Goal: Task Accomplishment & Management: Manage account settings

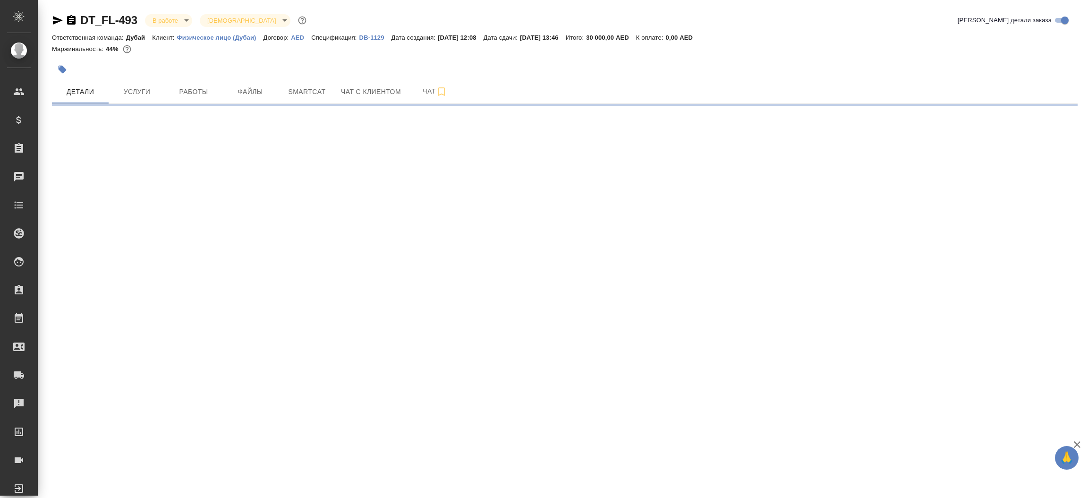
select select "RU"
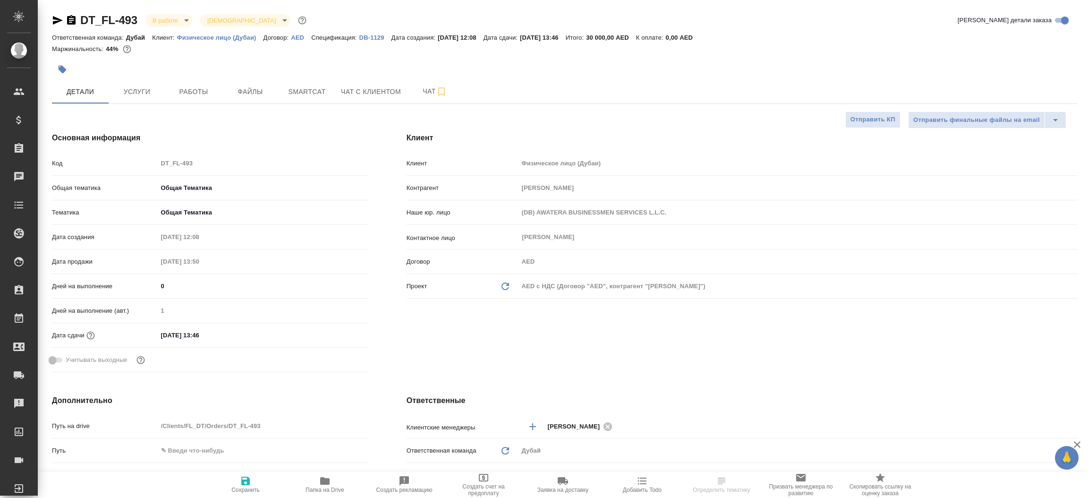
type textarea "x"
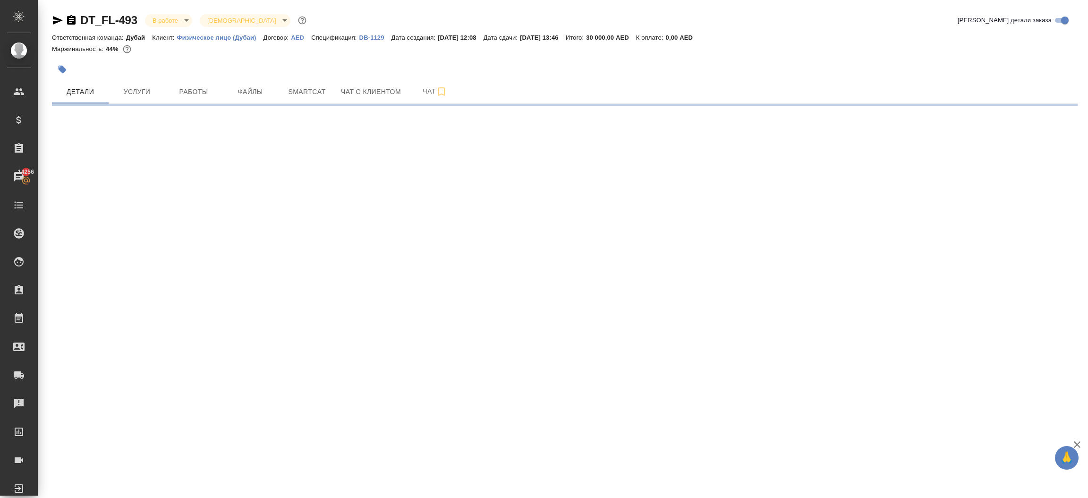
select select "RU"
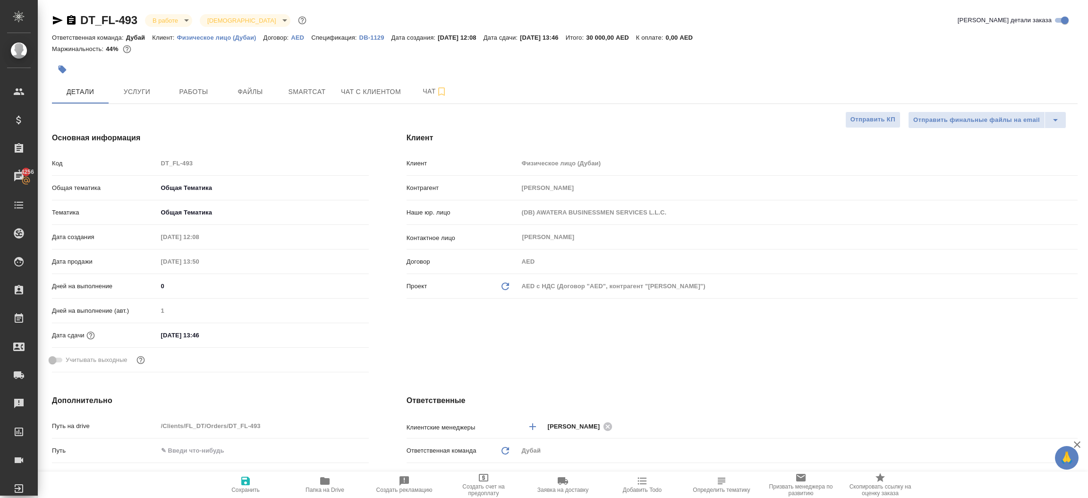
type textarea "x"
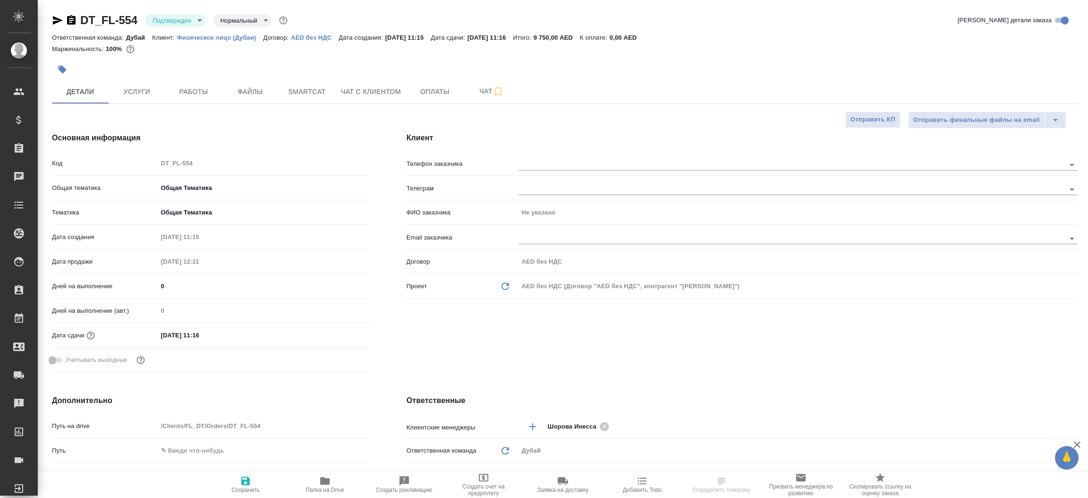
select select "RU"
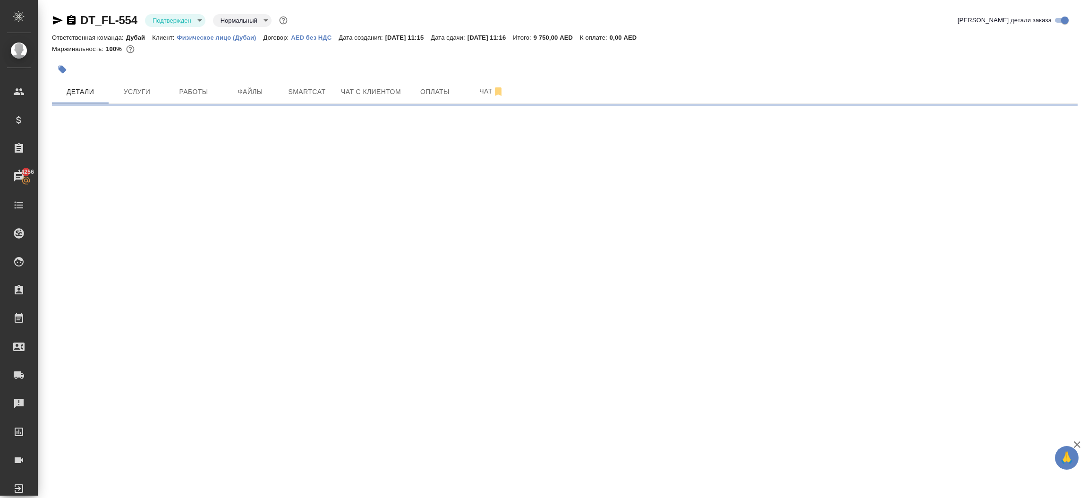
select select "RU"
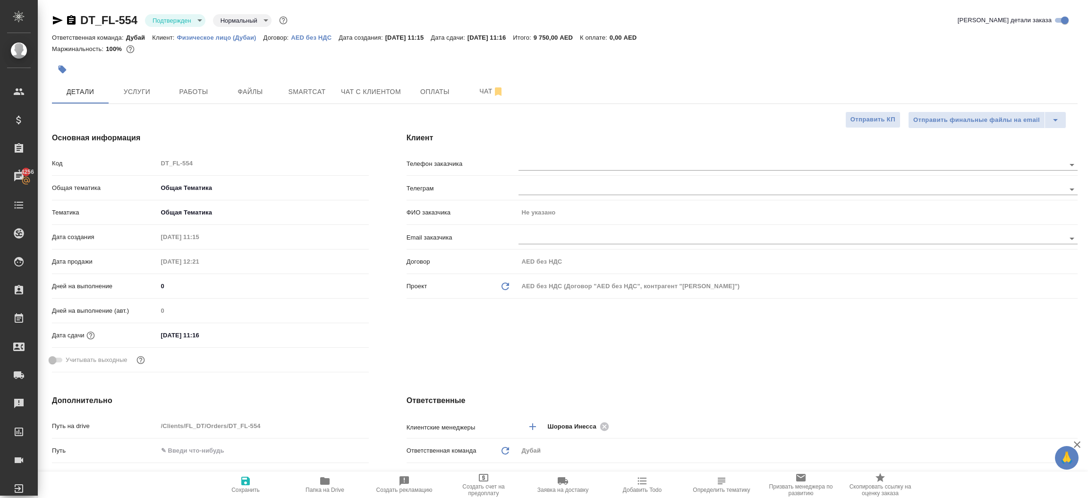
type textarea "x"
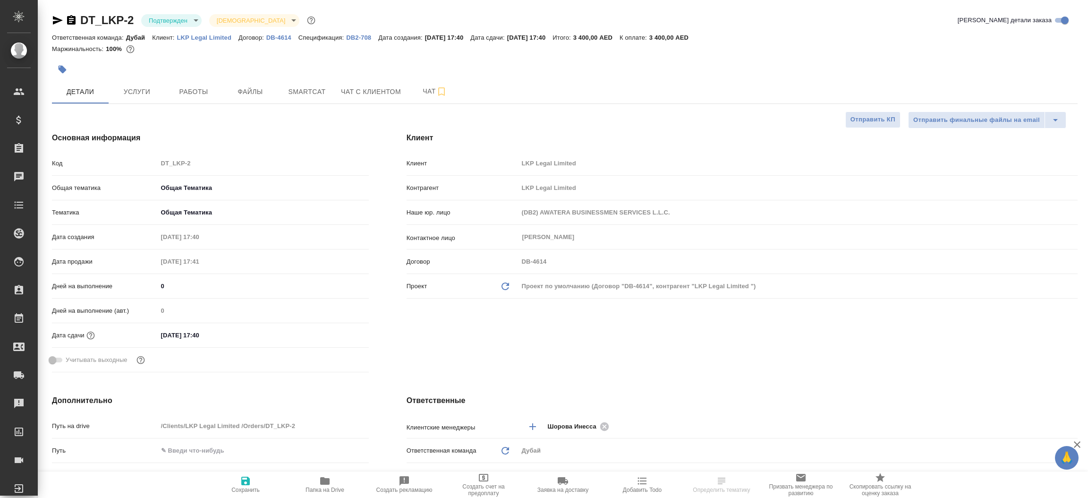
select select "RU"
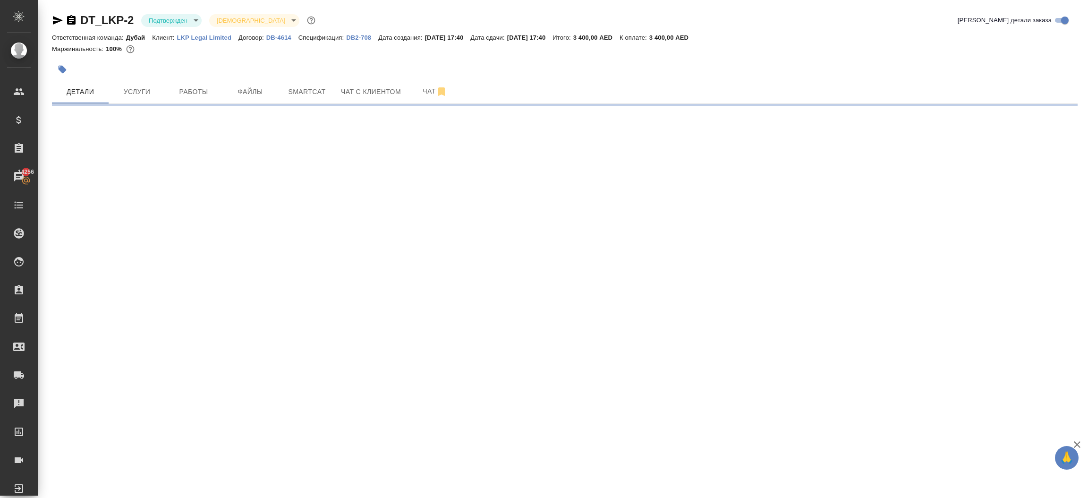
select select "RU"
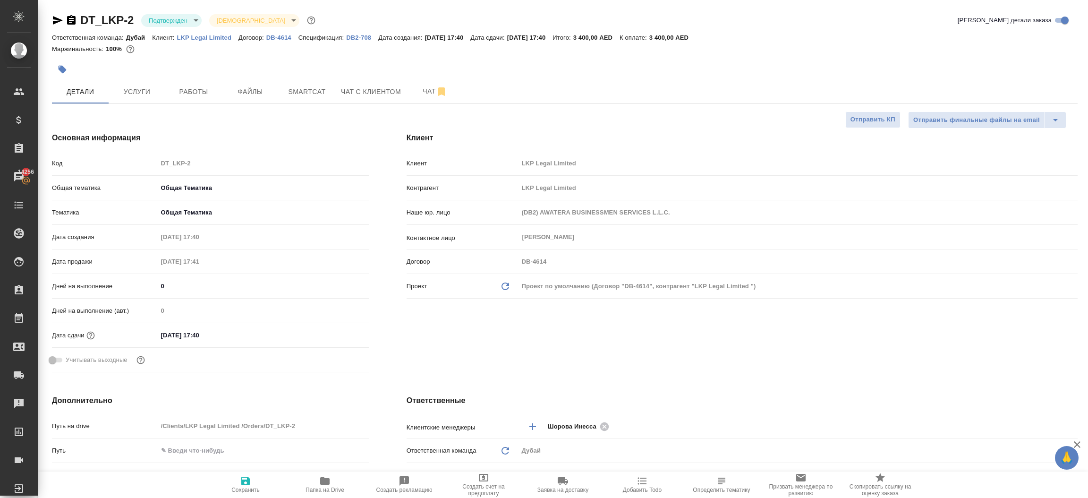
type textarea "x"
